Goal: Information Seeking & Learning: Find specific page/section

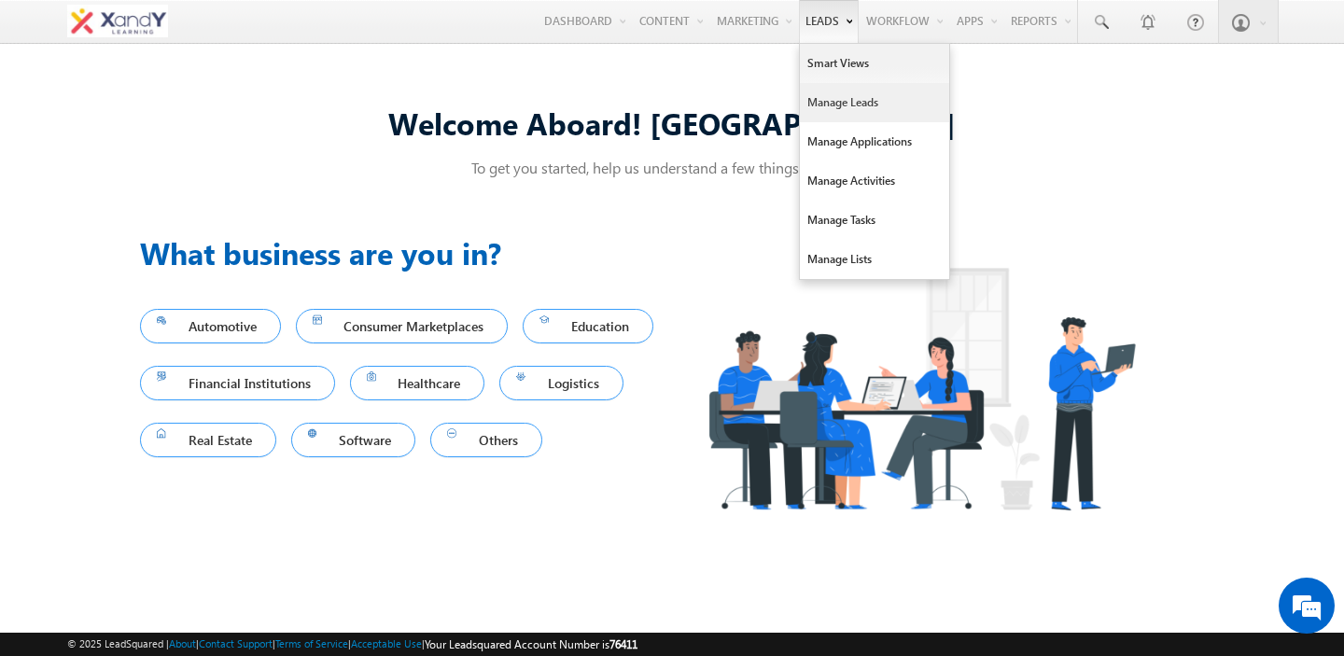
click at [815, 95] on link "Manage Leads" at bounding box center [874, 102] width 149 height 39
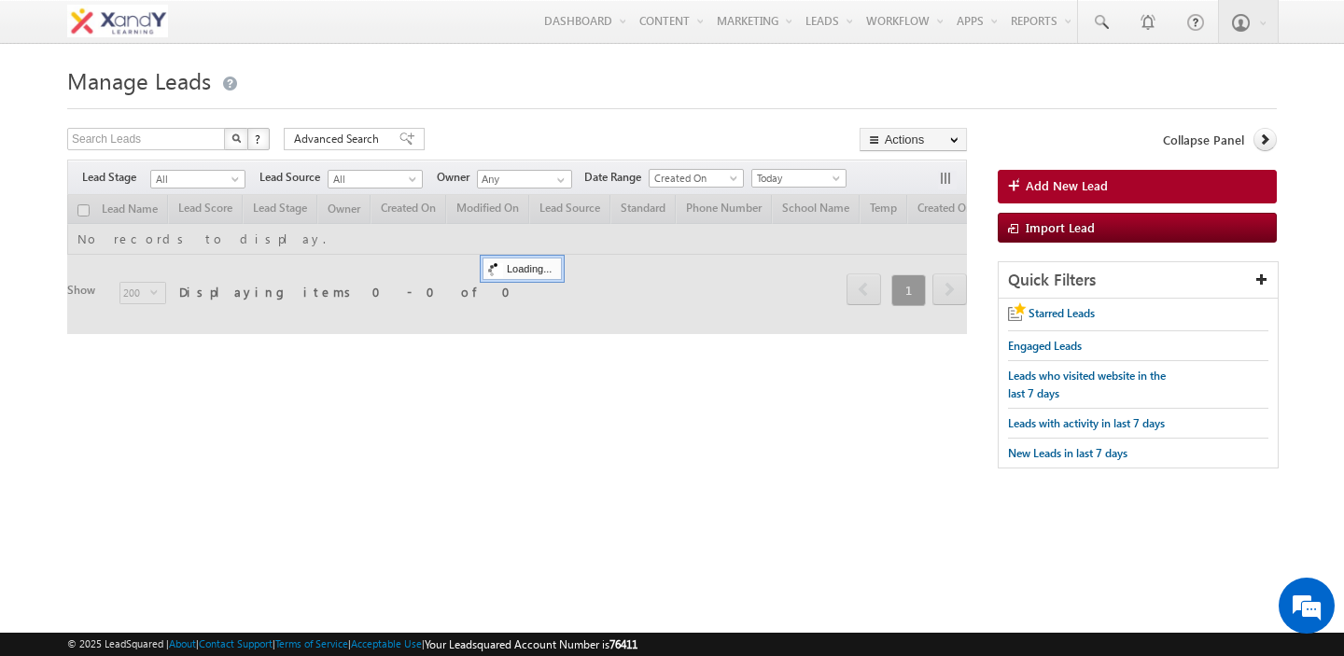
click at [494, 127] on form "Manage Leads Search Leads X ? 0 results found Advanced Search Advanced Search A…" at bounding box center [672, 274] width 1210 height 427
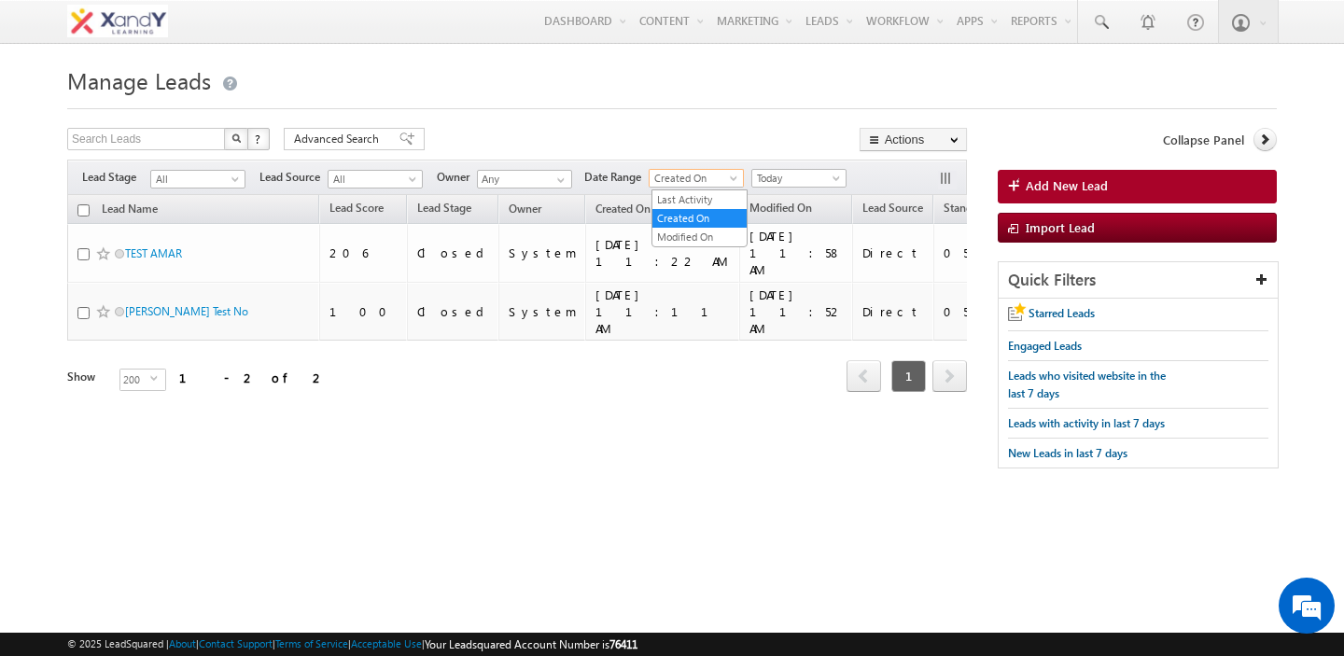
click at [672, 187] on span "Created On" at bounding box center [694, 178] width 89 height 17
click at [674, 232] on link "Modified On" at bounding box center [700, 237] width 94 height 17
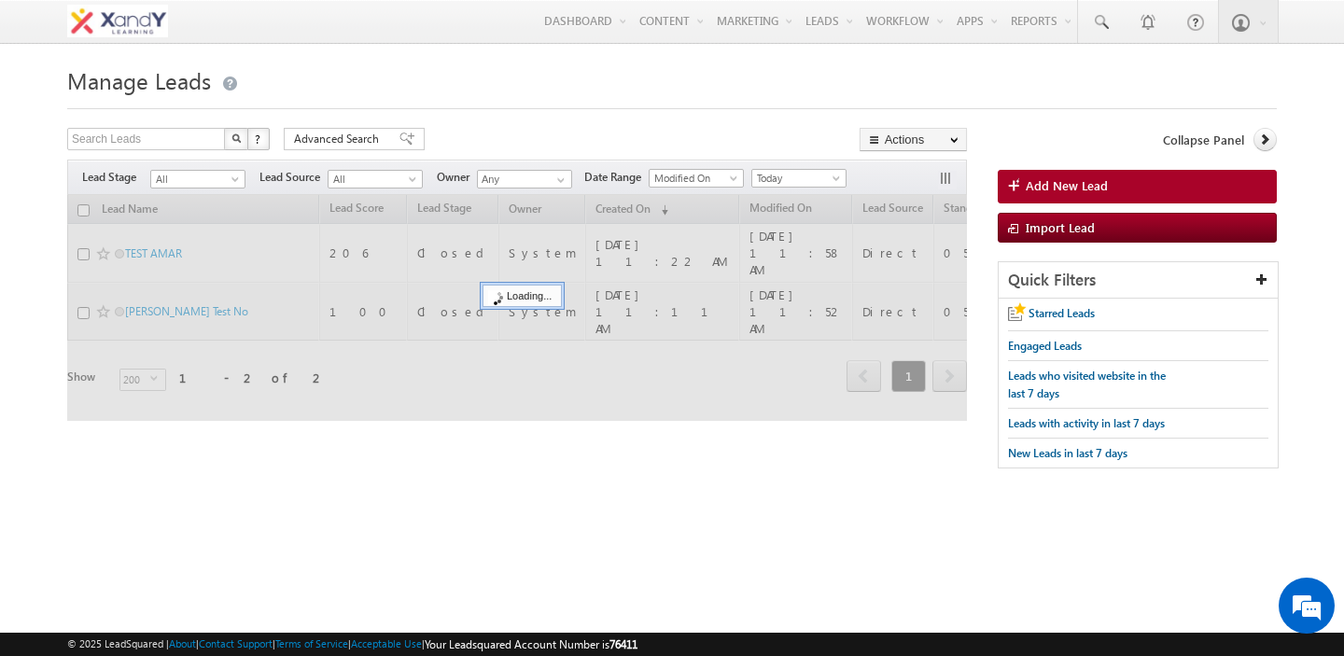
click at [662, 118] on form "Manage Leads Search Leads X ? 2 results found Advanced Search Advanced Search" at bounding box center [672, 274] width 1210 height 427
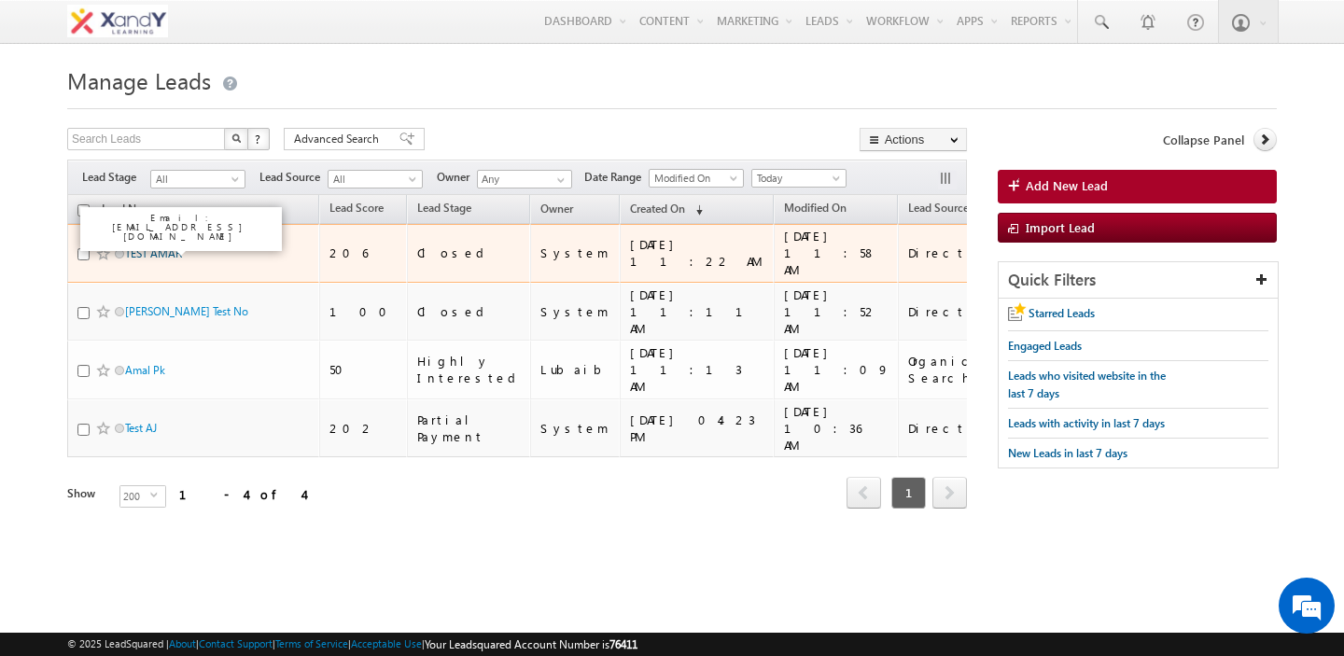
click at [171, 246] on link "TEST AMAR" at bounding box center [153, 253] width 57 height 14
